Goal: Task Accomplishment & Management: Complete application form

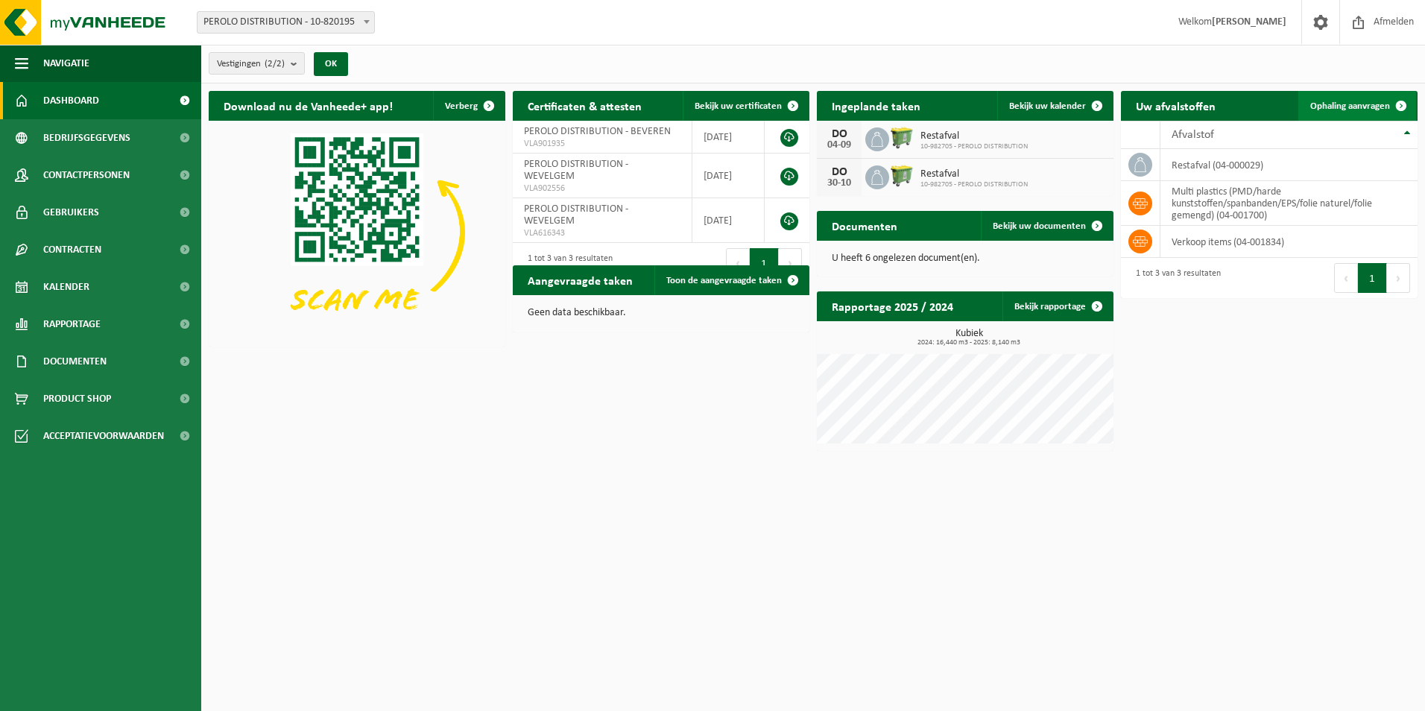
click at [1370, 107] on span "Ophaling aanvragen" at bounding box center [1350, 106] width 80 height 10
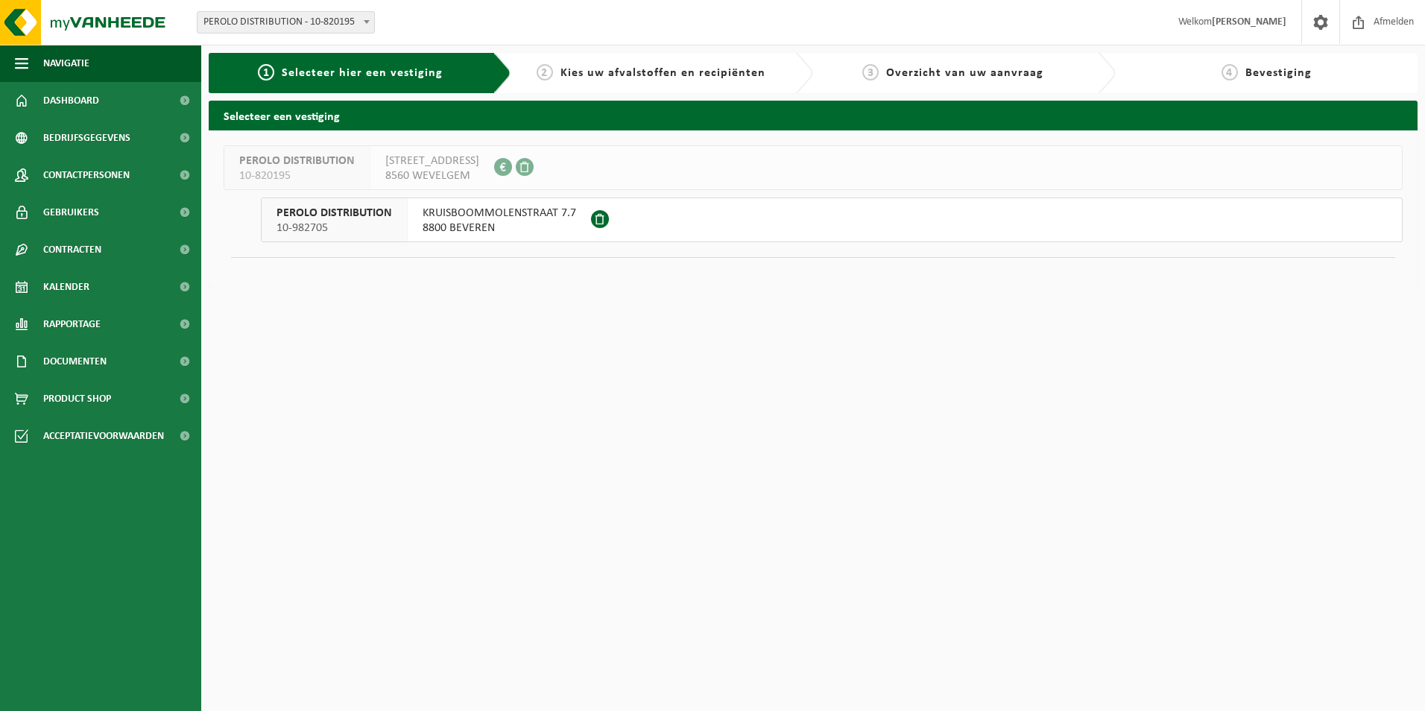
click at [501, 215] on span "KRUISBOOMMOLENSTRAAT 7.7" at bounding box center [500, 213] width 154 height 15
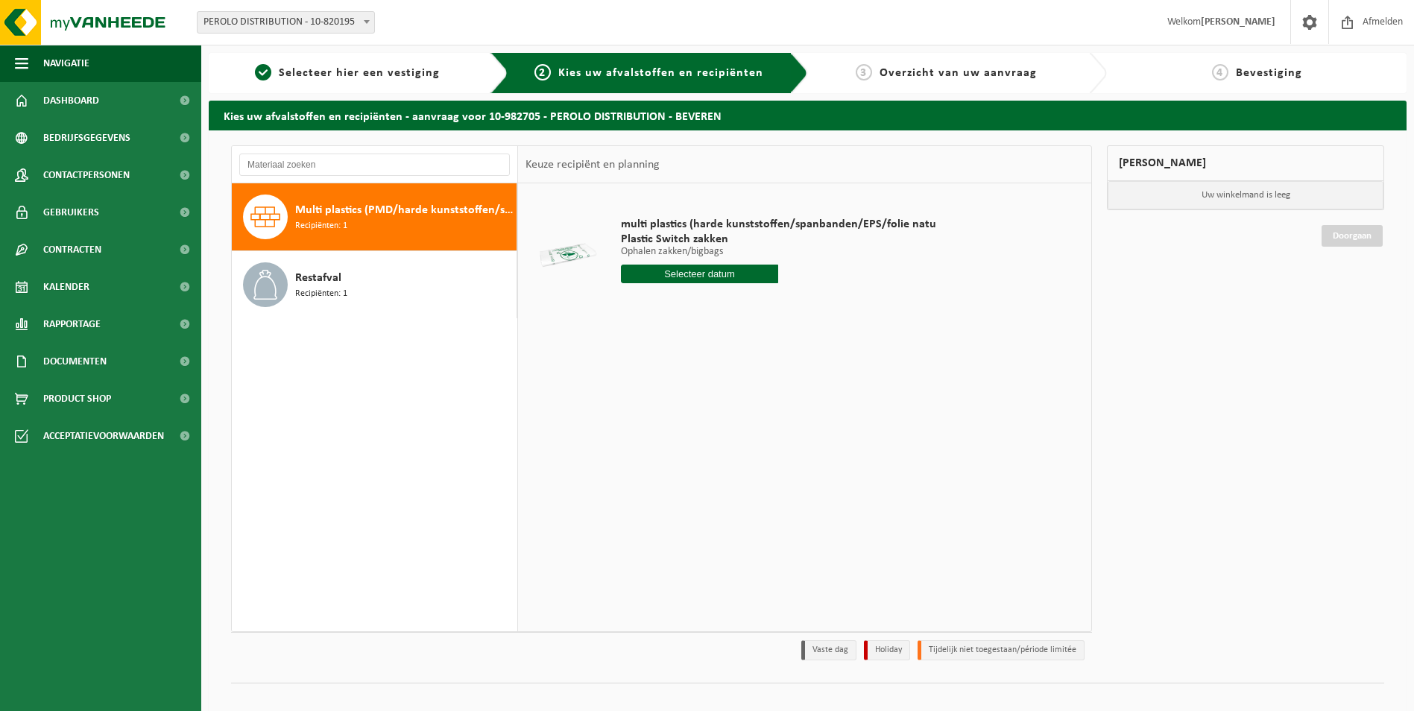
click at [727, 274] on input "text" at bounding box center [700, 274] width 158 height 19
click at [787, 310] on icon at bounding box center [790, 308] width 24 height 24
click at [636, 306] on icon at bounding box center [635, 308] width 4 height 7
click at [636, 455] on div "25" at bounding box center [634, 454] width 26 height 24
type input "Van 2025-08-25"
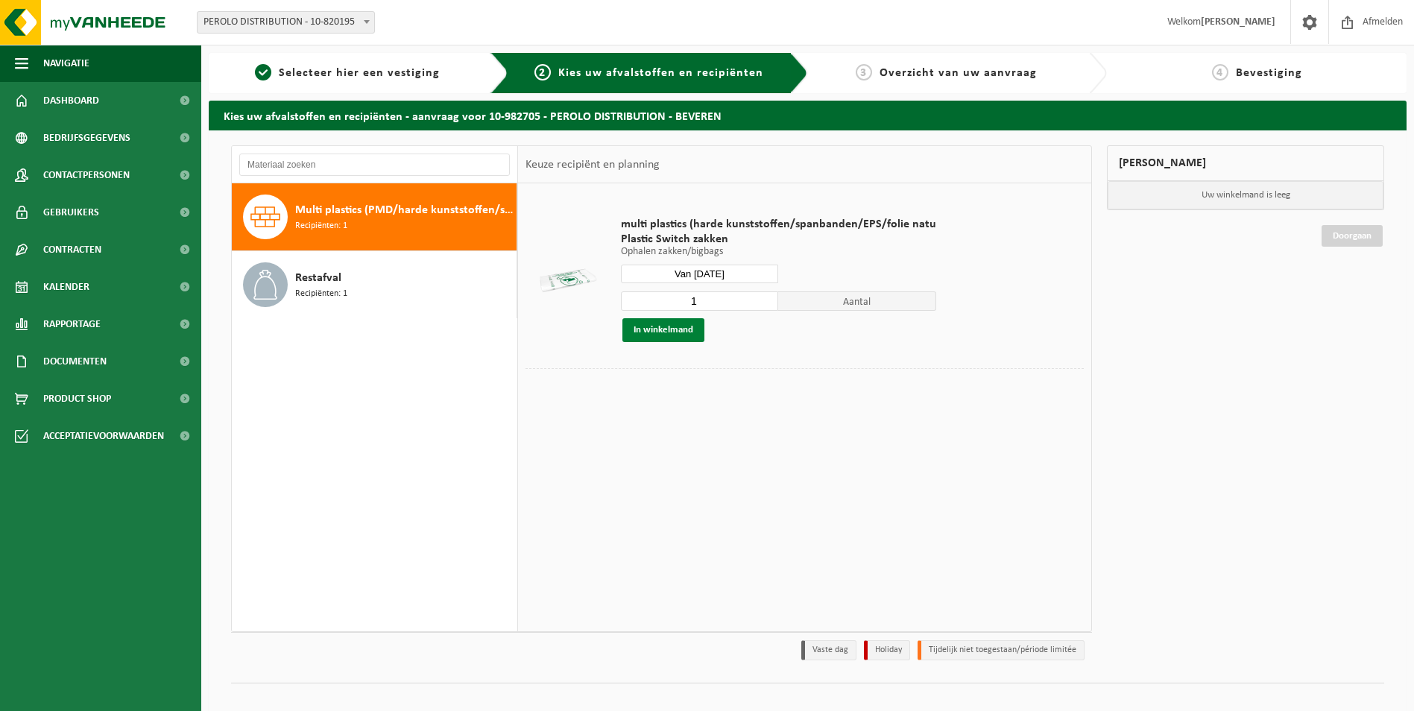
click at [671, 331] on button "In winkelmand" at bounding box center [663, 330] width 82 height 24
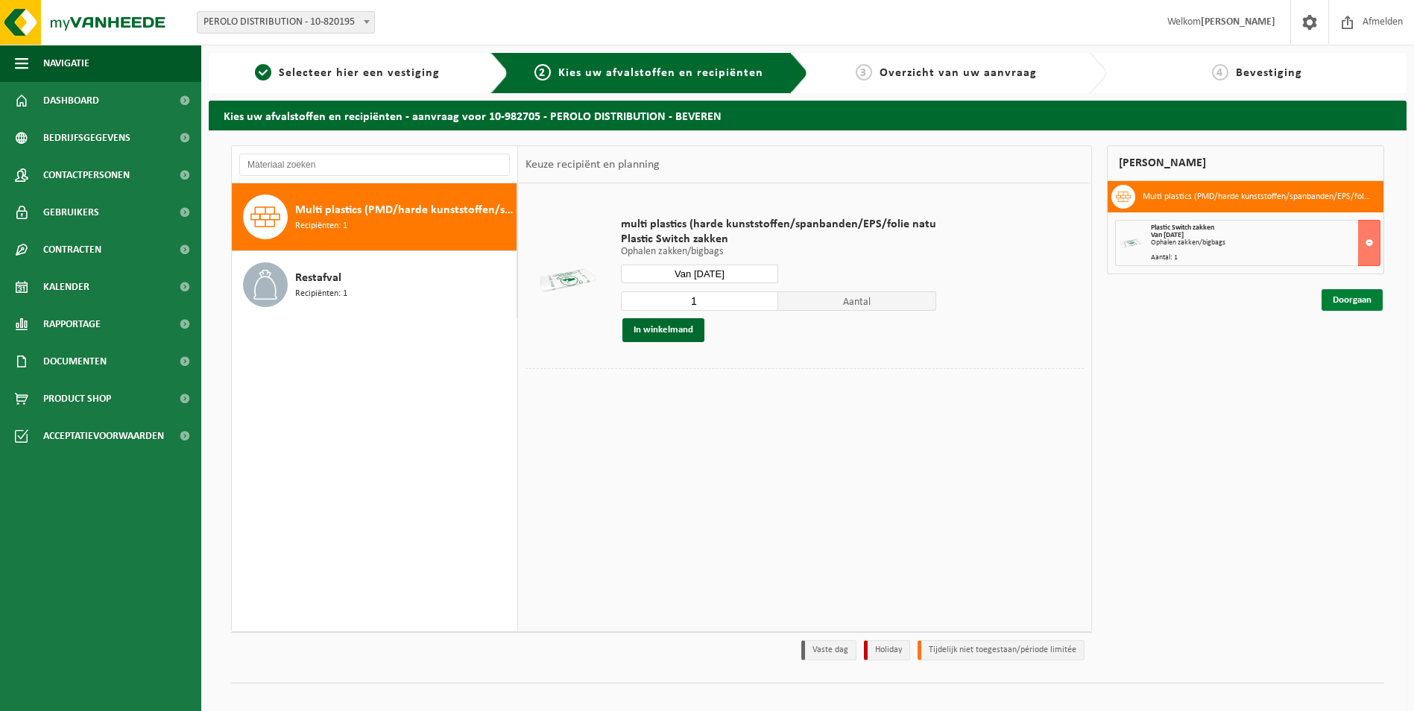
click at [1363, 306] on link "Doorgaan" at bounding box center [1351, 300] width 61 height 22
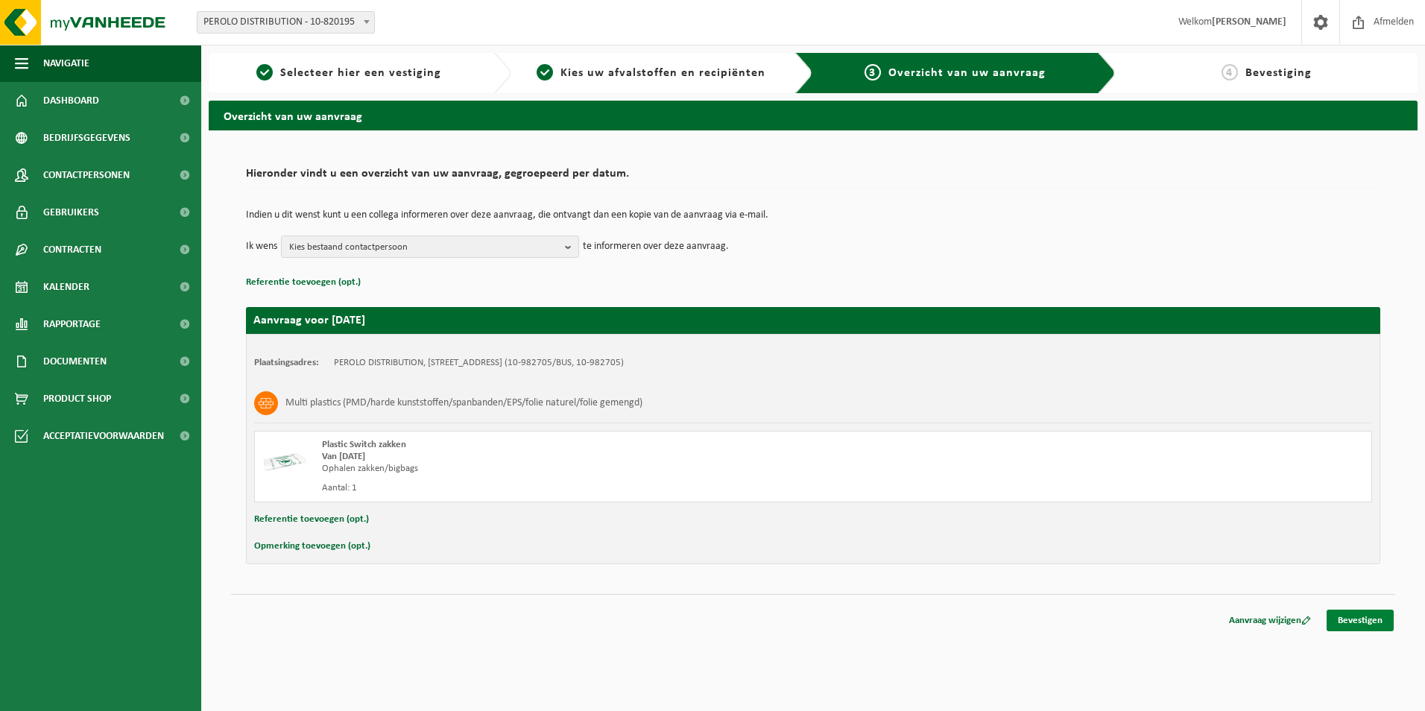
click at [1358, 618] on link "Bevestigen" at bounding box center [1359, 621] width 67 height 22
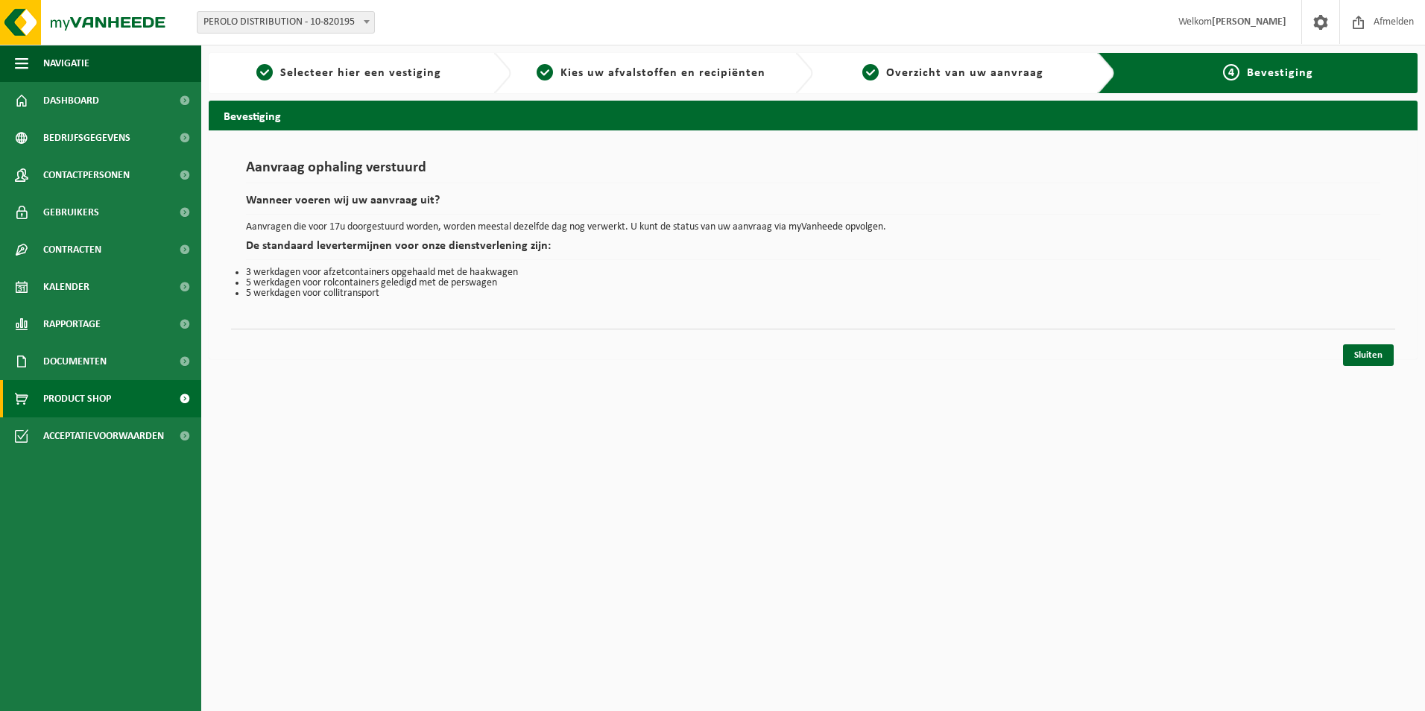
click at [118, 400] on link "Product Shop" at bounding box center [100, 398] width 201 height 37
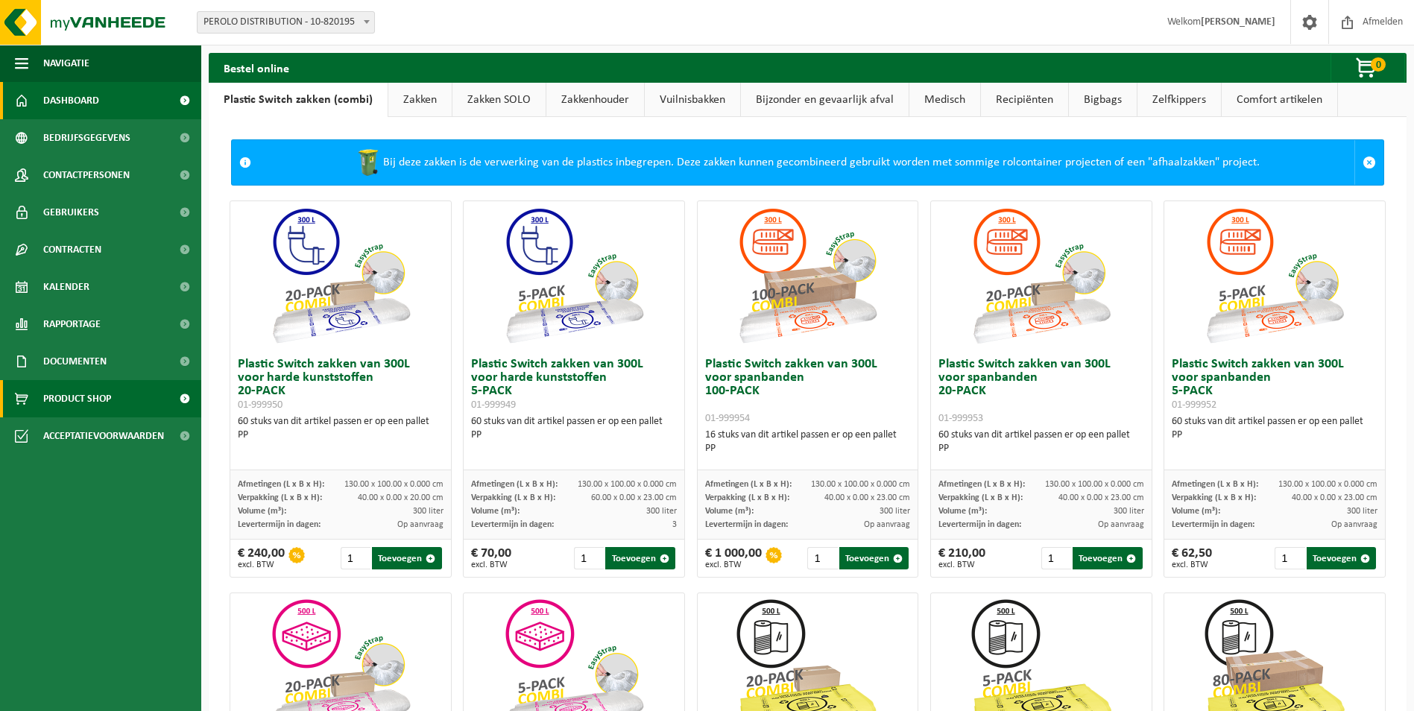
click at [84, 92] on span "Dashboard" at bounding box center [71, 100] width 56 height 37
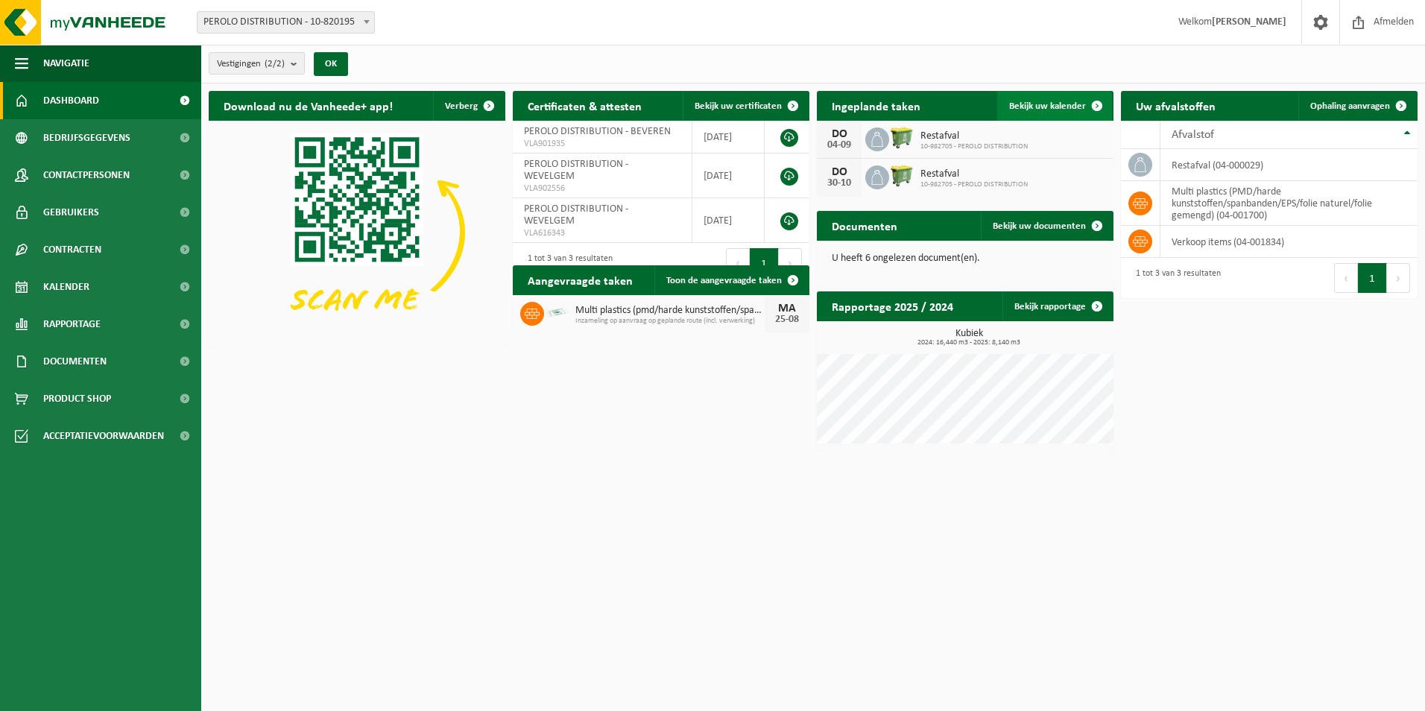
click at [1064, 109] on span "Bekijk uw kalender" at bounding box center [1047, 106] width 77 height 10
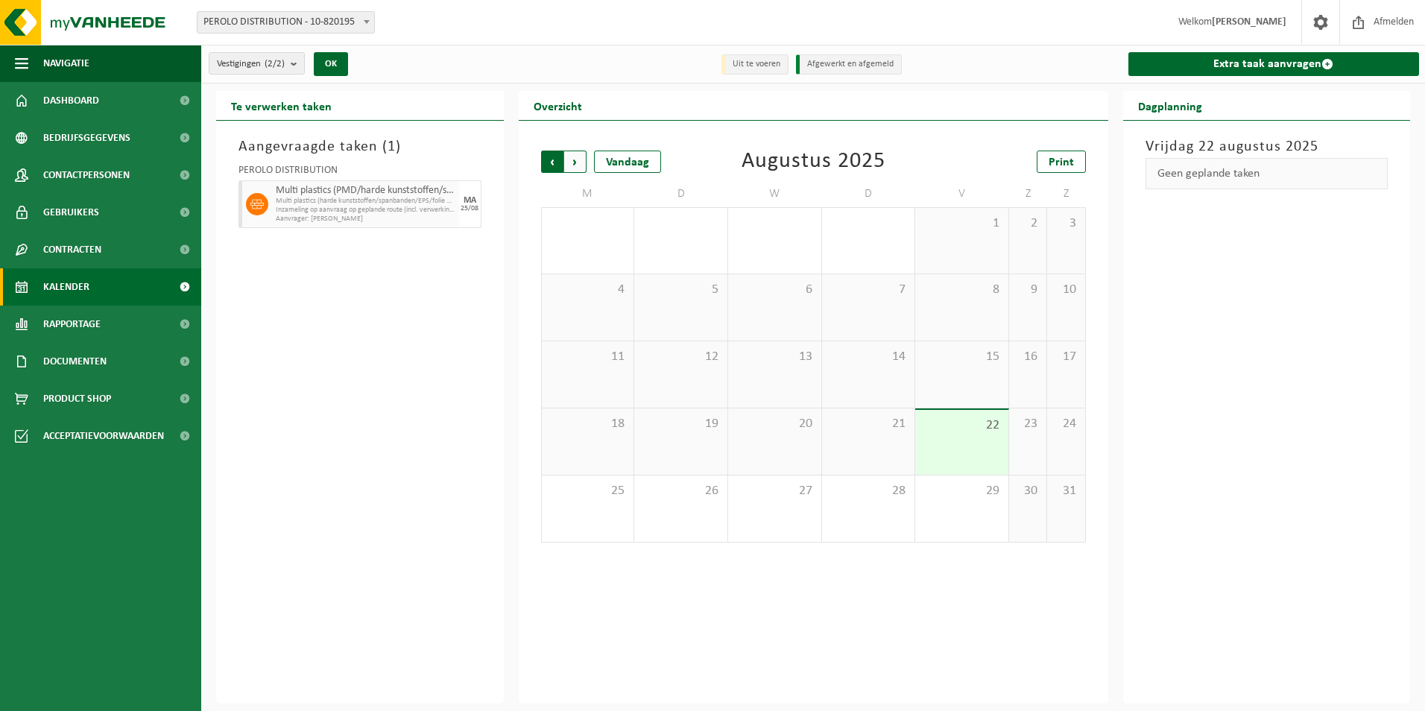
click at [581, 159] on span "Volgende" at bounding box center [575, 162] width 22 height 22
click at [578, 160] on span "Volgende" at bounding box center [575, 162] width 22 height 22
click at [572, 162] on span "Volgende" at bounding box center [575, 162] width 22 height 22
click at [549, 162] on span "Vorige" at bounding box center [552, 162] width 22 height 22
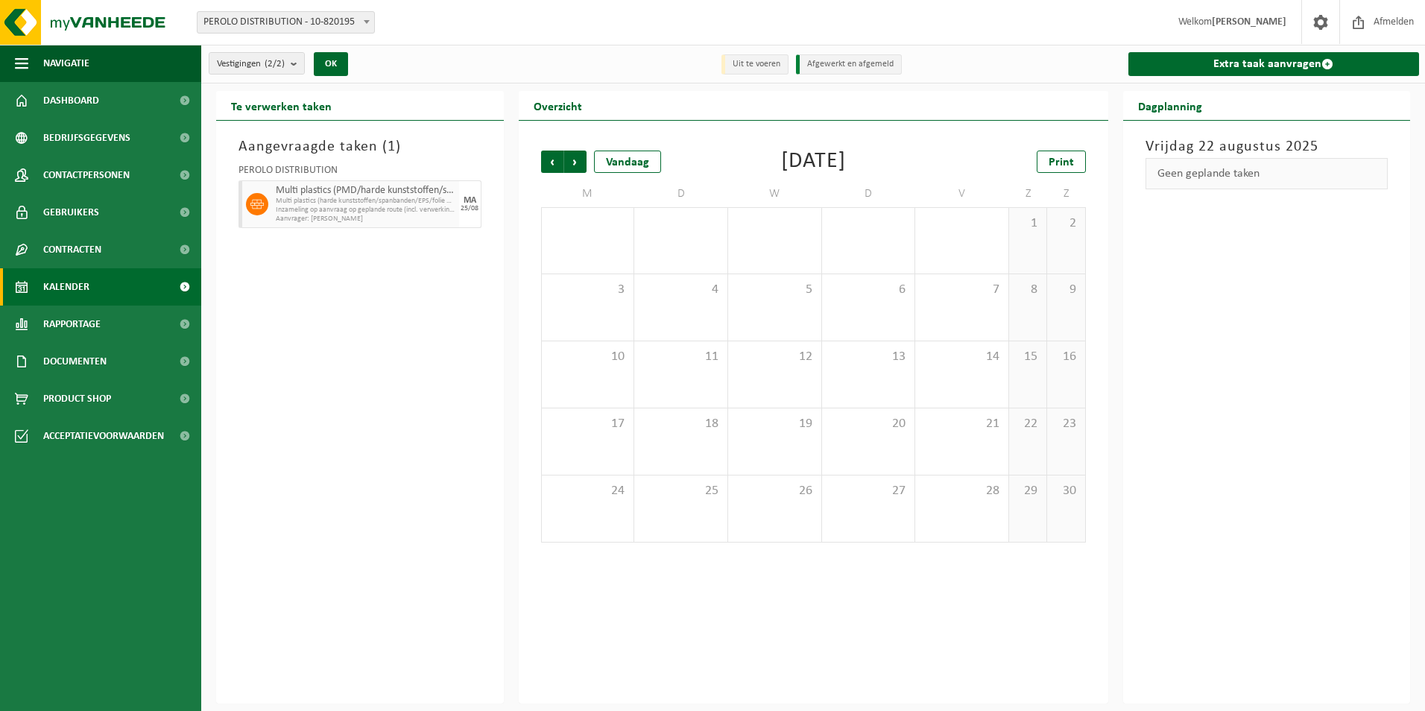
click at [549, 162] on span "Vorige" at bounding box center [552, 162] width 22 height 22
click at [549, 156] on span "Vorige" at bounding box center [552, 162] width 22 height 22
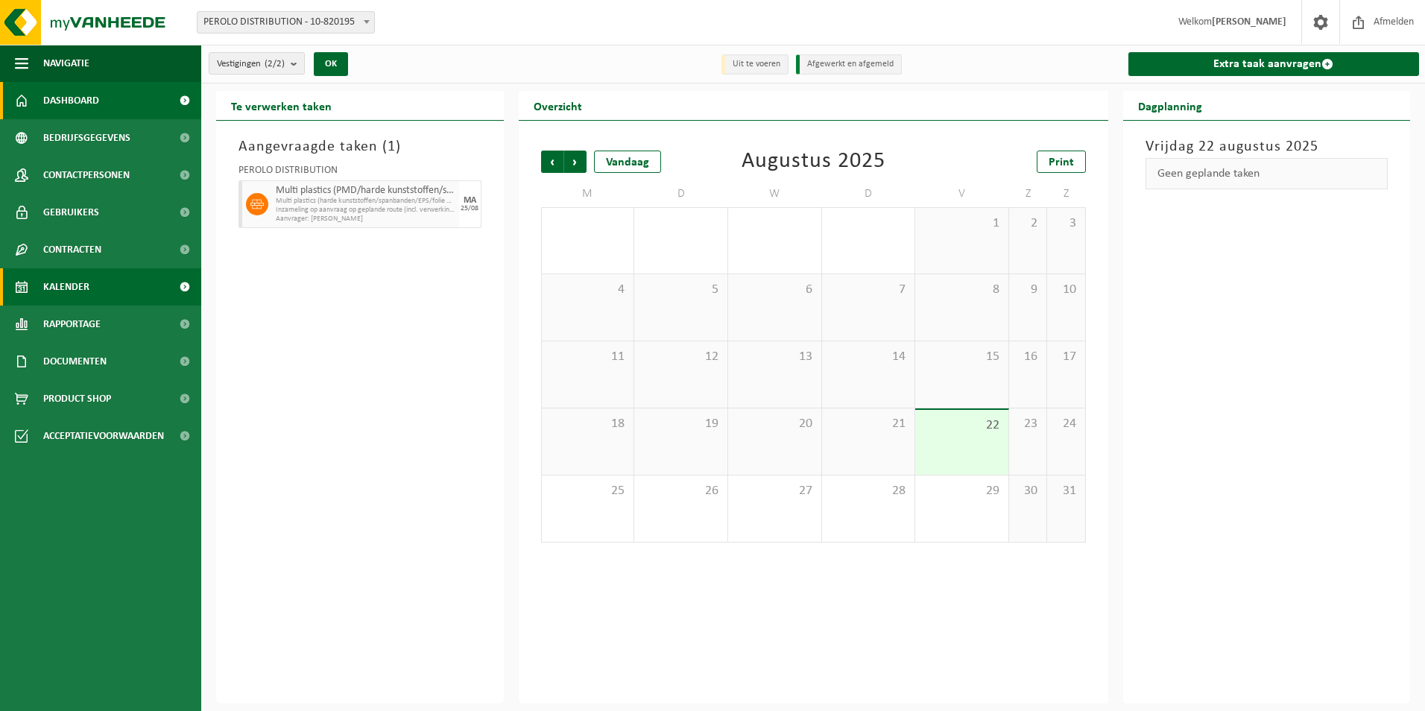
click at [118, 101] on link "Dashboard" at bounding box center [100, 100] width 201 height 37
